Goal: Information Seeking & Learning: Find contact information

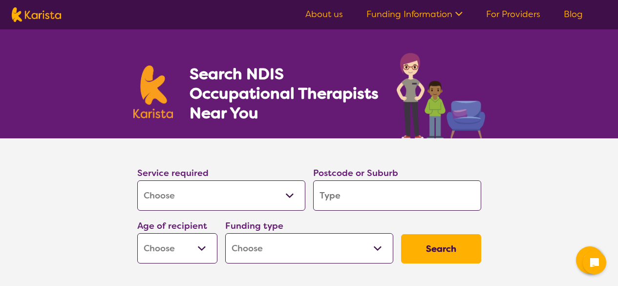
select select "[MEDICAL_DATA]"
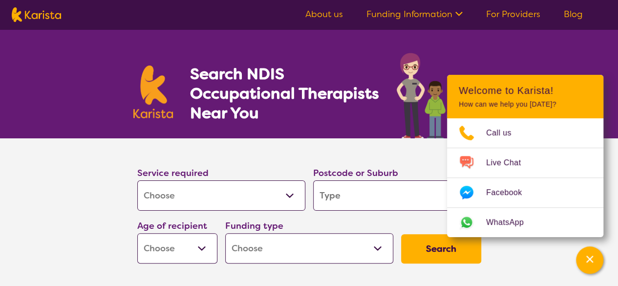
click at [319, 187] on input "search" at bounding box center [397, 195] width 168 height 30
type input "5"
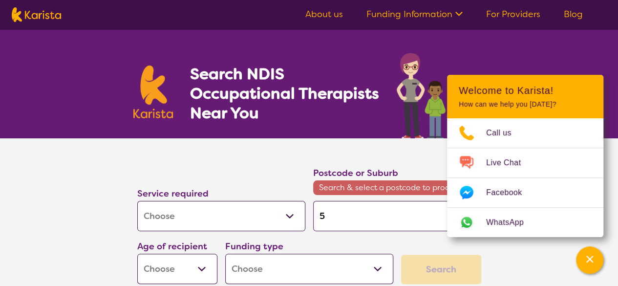
type input "50"
type input "509"
type input "5097"
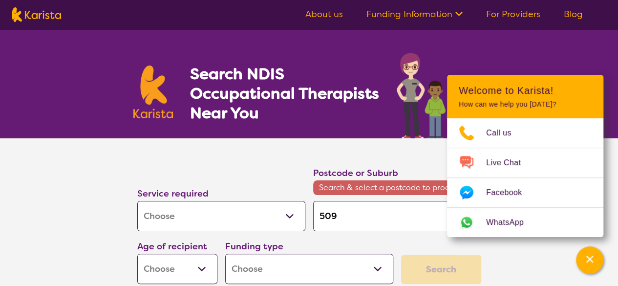
type input "5097"
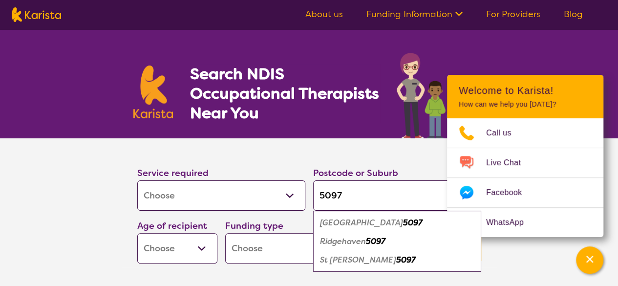
type input "5097"
click at [118, 214] on section "Service required Allied Health Assistant Assessment ([MEDICAL_DATA] or [MEDICAL…" at bounding box center [309, 216] width 391 height 156
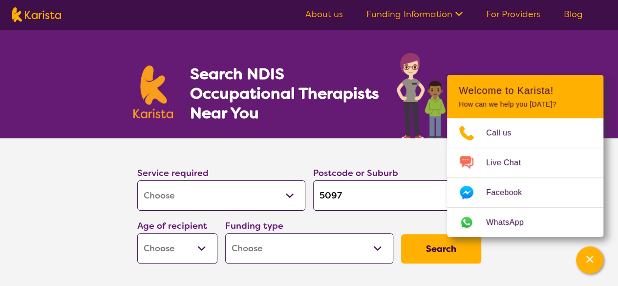
click at [166, 249] on select "Early Childhood - 0 to 9 Child - 10 to 11 Adolescent - 12 to 17 Adult - 18 to 6…" at bounding box center [177, 248] width 80 height 30
select select "AS"
click at [137, 233] on select "Early Childhood - 0 to 9 Child - 10 to 11 Adolescent - 12 to 17 Adult - 18 to 6…" at bounding box center [177, 248] width 80 height 30
select select "AS"
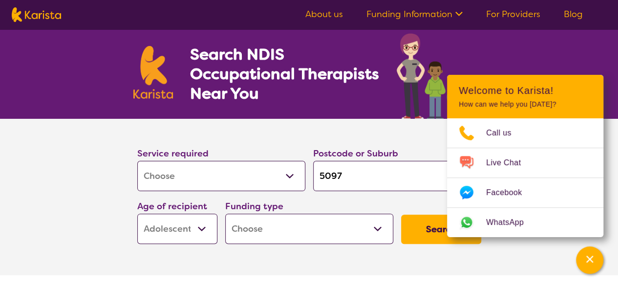
scroll to position [49, 0]
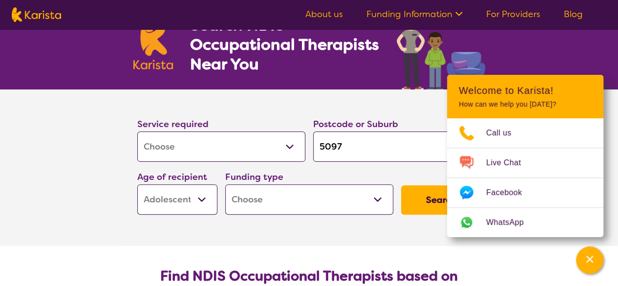
click at [272, 194] on select "Home Care Package (HCP) National Disability Insurance Scheme (NDIS) I don't know" at bounding box center [309, 199] width 168 height 30
select select "NDIS"
click at [225, 184] on select "Home Care Package (HCP) National Disability Insurance Scheme (NDIS) I don't know" at bounding box center [309, 199] width 168 height 30
select select "NDIS"
click at [425, 193] on button "Search" at bounding box center [441, 199] width 80 height 29
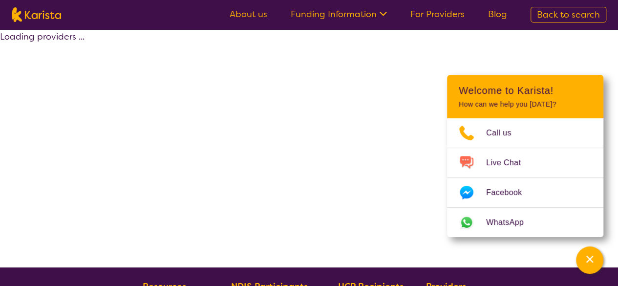
select select "by_score"
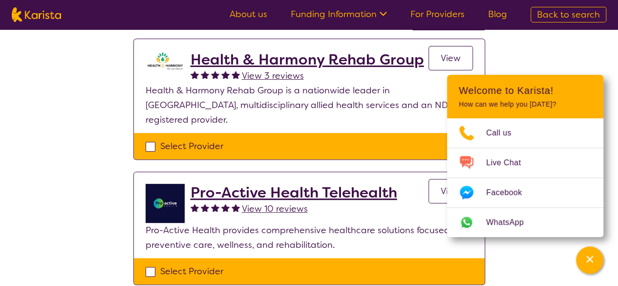
scroll to position [195, 0]
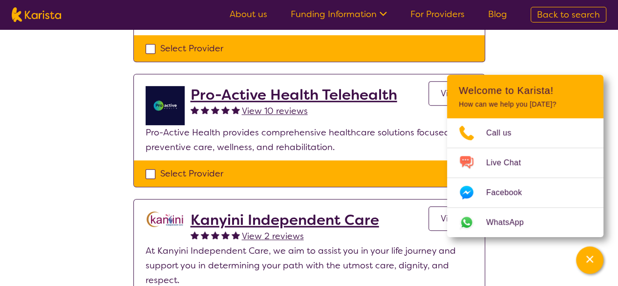
click at [207, 211] on h2 "Kanyini Independent Care" at bounding box center [284, 220] width 188 height 18
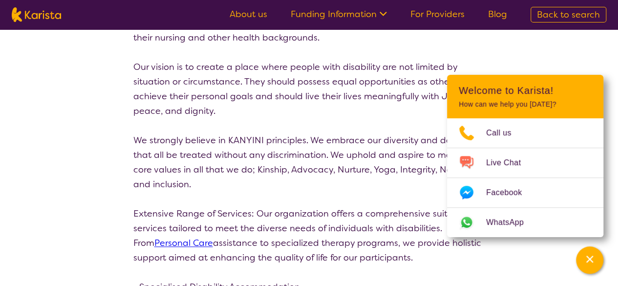
scroll to position [684, 0]
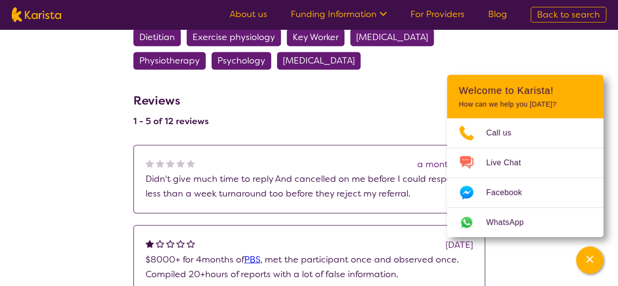
scroll to position [537, 0]
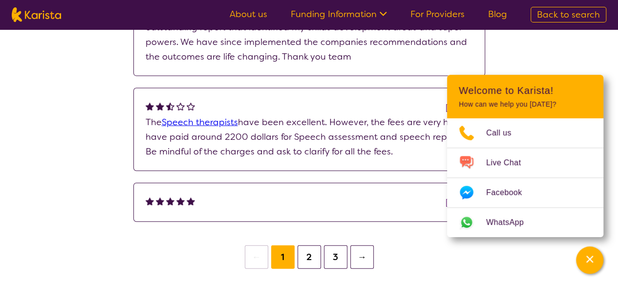
click at [310, 250] on button "2" at bounding box center [308, 256] width 23 height 23
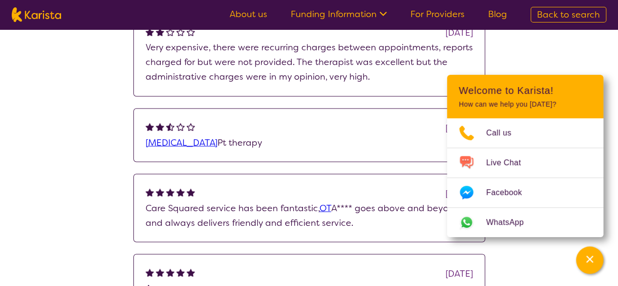
scroll to position [1025, 0]
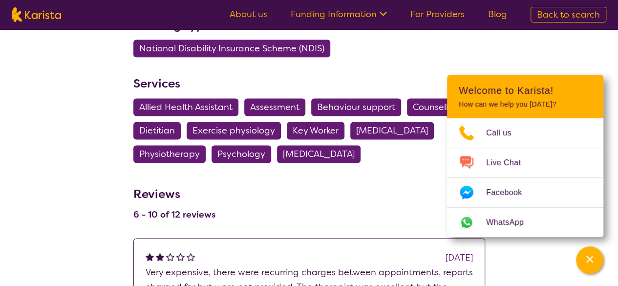
drag, startPoint x: 118, startPoint y: 220, endPoint x: 88, endPoint y: 24, distance: 198.0
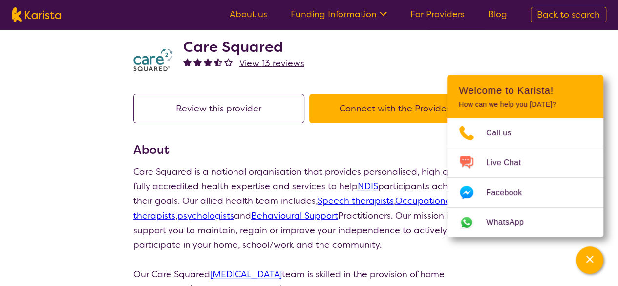
scroll to position [0, 0]
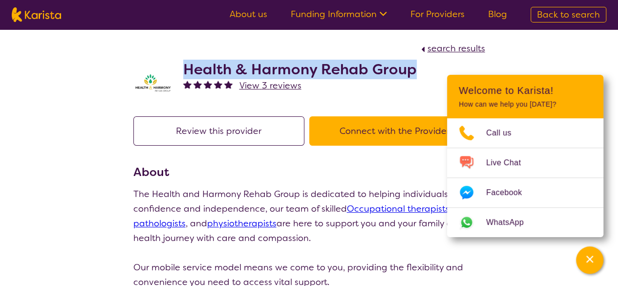
drag, startPoint x: 184, startPoint y: 66, endPoint x: 424, endPoint y: 62, distance: 239.8
click at [424, 62] on div "Health & Harmony Rehab Group View 3 reviews" at bounding box center [309, 80] width 352 height 49
copy h2 "Health & Harmony Rehab Group"
